Goal: Information Seeking & Learning: Learn about a topic

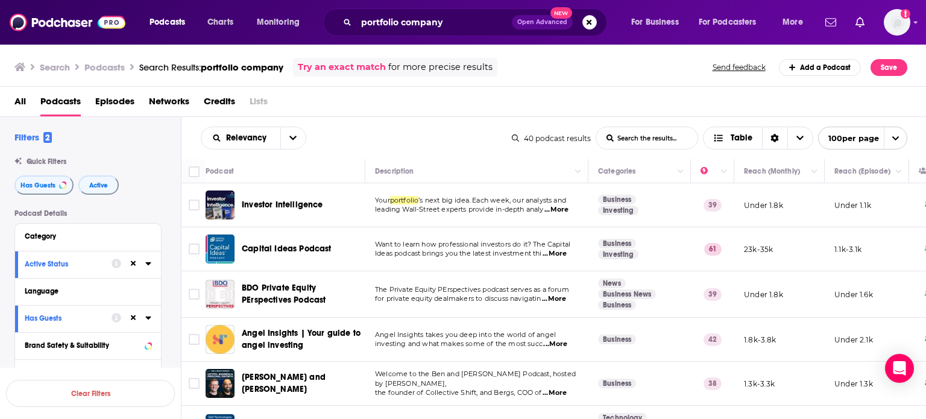
drag, startPoint x: 0, startPoint y: 0, endPoint x: 105, endPoint y: 24, distance: 107.6
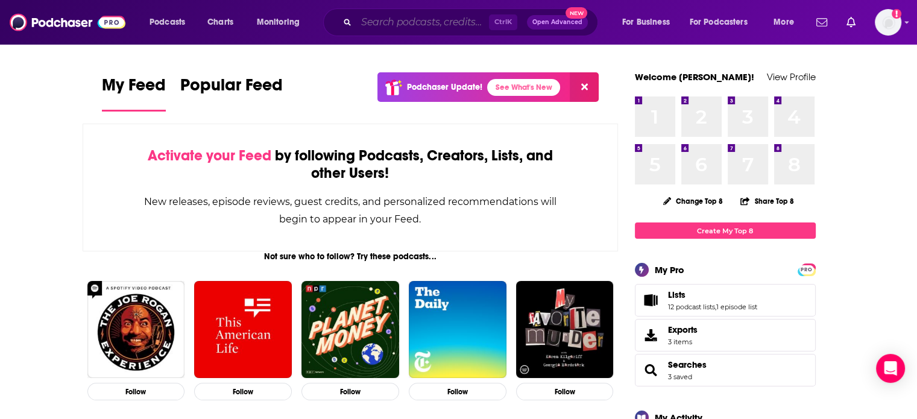
click at [457, 24] on input "Search podcasts, credits, & more..." at bounding box center [422, 22] width 133 height 19
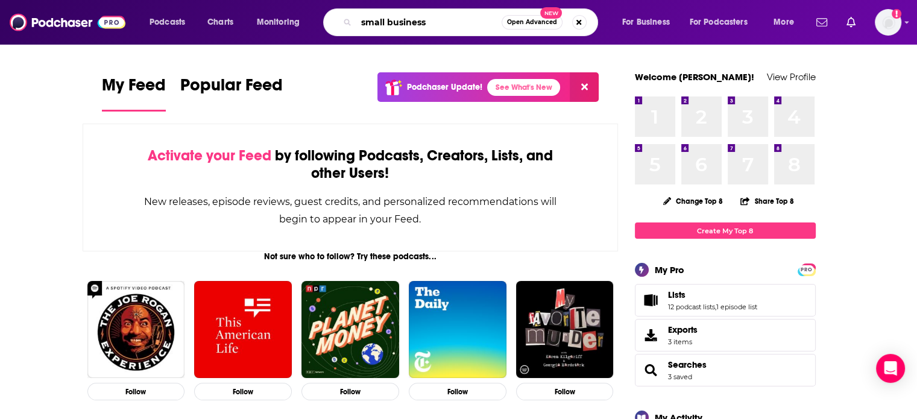
type input "small business"
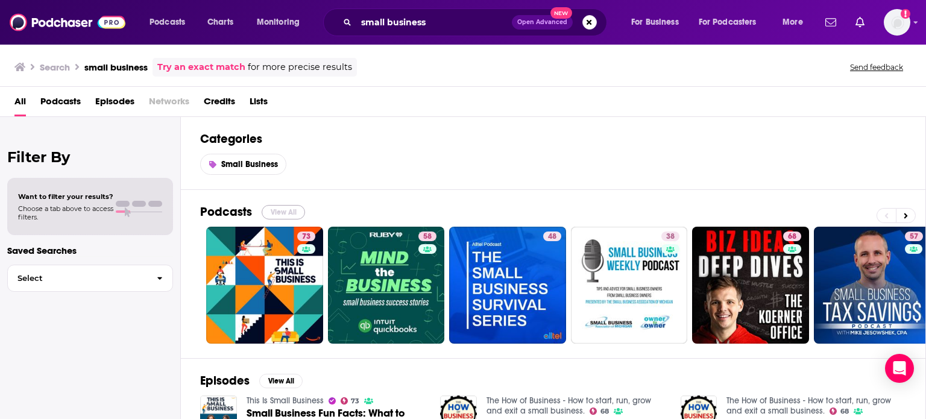
click at [287, 207] on button "View All" at bounding box center [283, 212] width 43 height 14
click at [251, 166] on span "Small Business" at bounding box center [249, 164] width 57 height 10
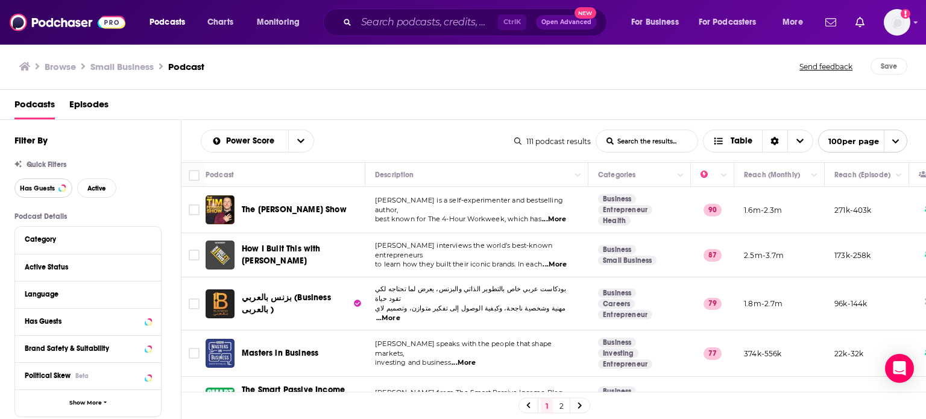
click at [36, 186] on span "Has Guests" at bounding box center [37, 188] width 35 height 7
click at [92, 186] on span "Active" at bounding box center [96, 188] width 19 height 7
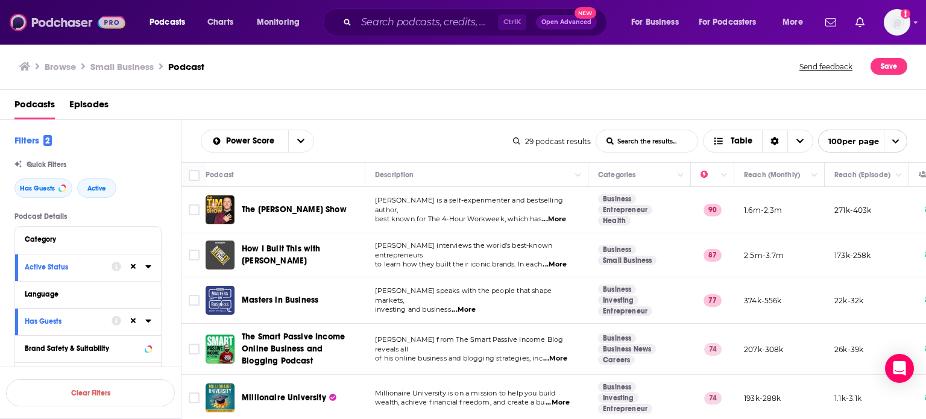
drag, startPoint x: 40, startPoint y: 24, endPoint x: 40, endPoint y: 10, distance: 13.9
click at [40, 24] on img at bounding box center [68, 22] width 116 height 23
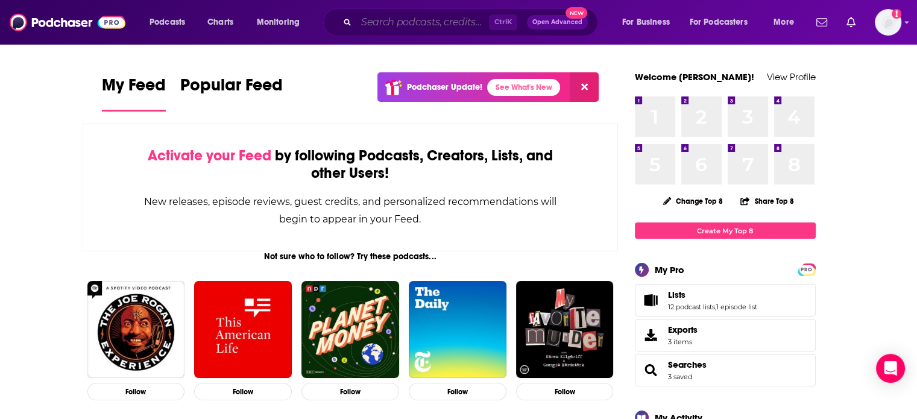
click at [415, 23] on input "Search podcasts, credits, & more..." at bounding box center [422, 22] width 133 height 19
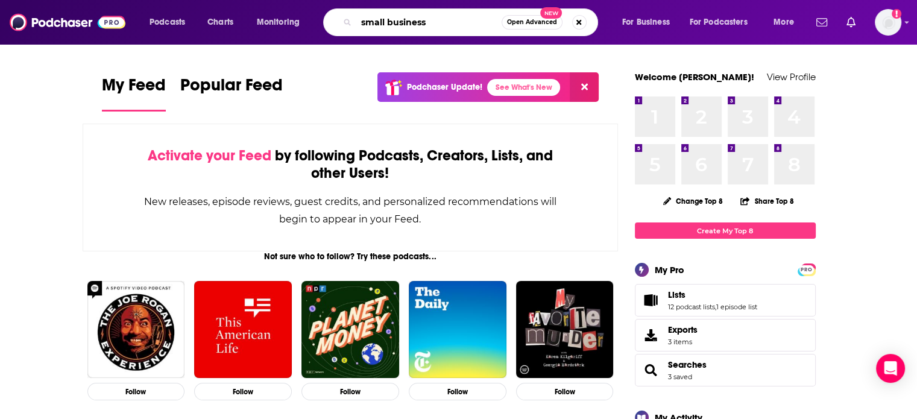
type input "small business"
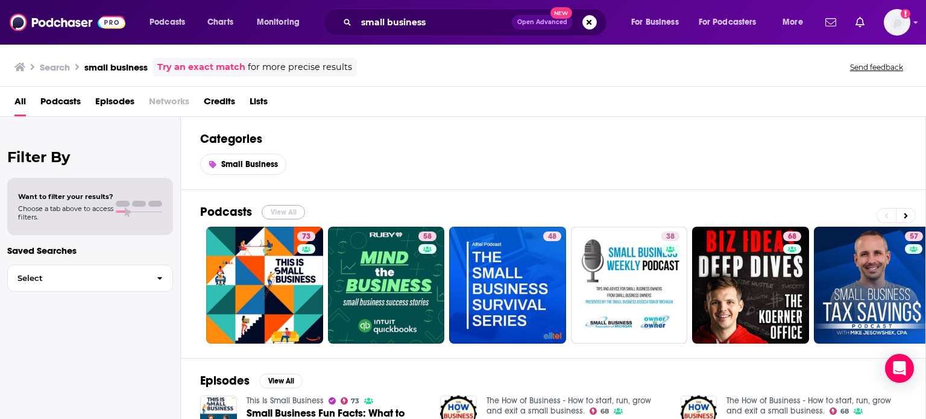
click at [278, 207] on button "View All" at bounding box center [283, 212] width 43 height 14
